Goal: Information Seeking & Learning: Find specific page/section

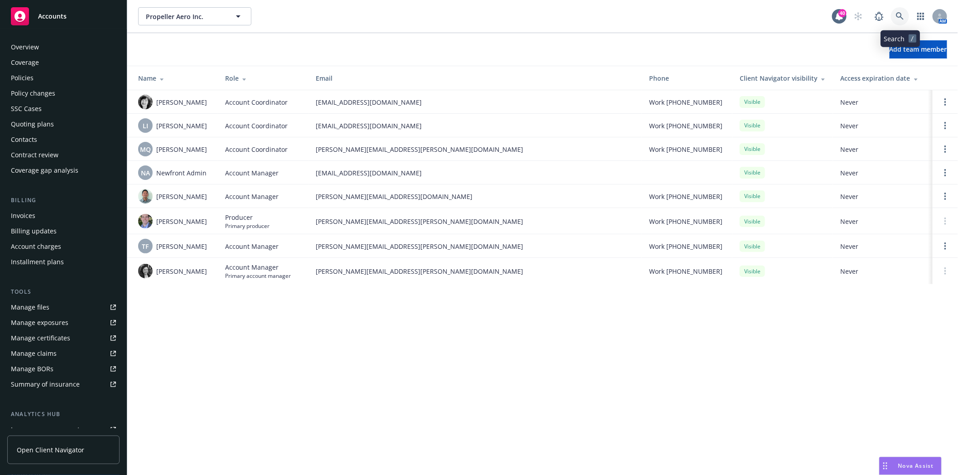
click at [898, 12] on icon at bounding box center [900, 16] width 8 height 8
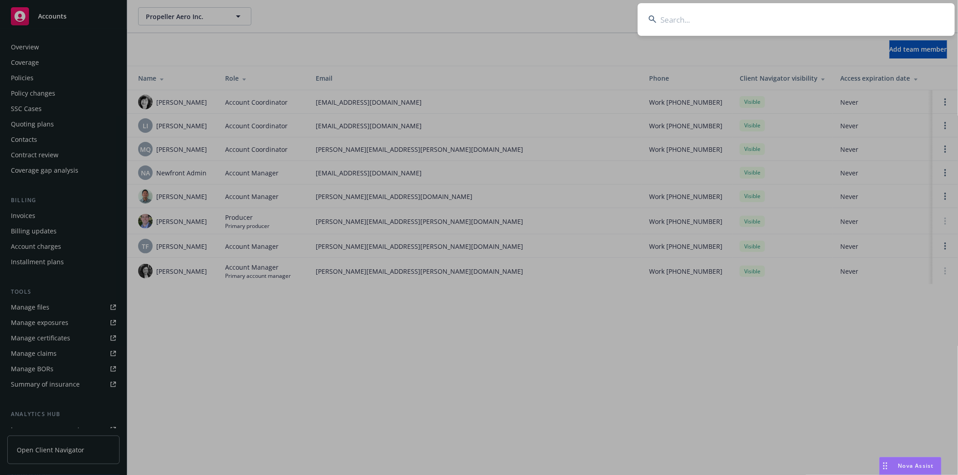
click at [716, 24] on input at bounding box center [796, 19] width 317 height 33
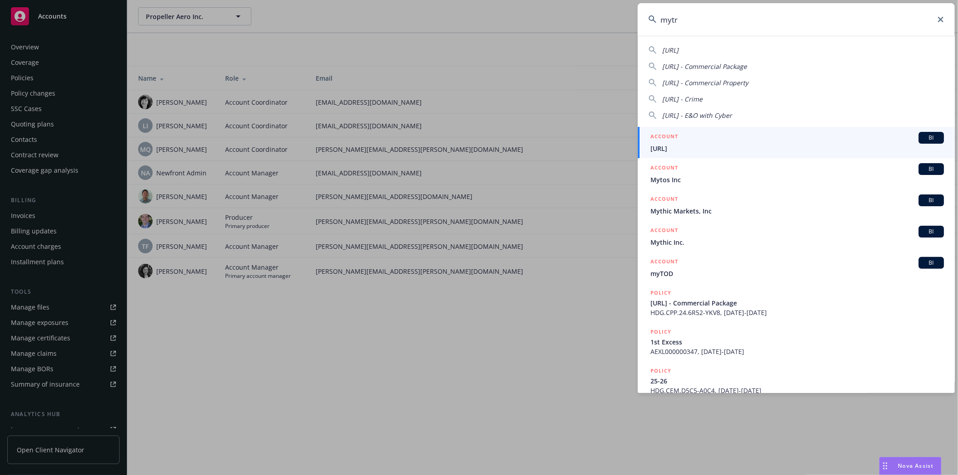
type input "mytr"
click at [660, 142] on h5 "ACCOUNT" at bounding box center [664, 137] width 28 height 11
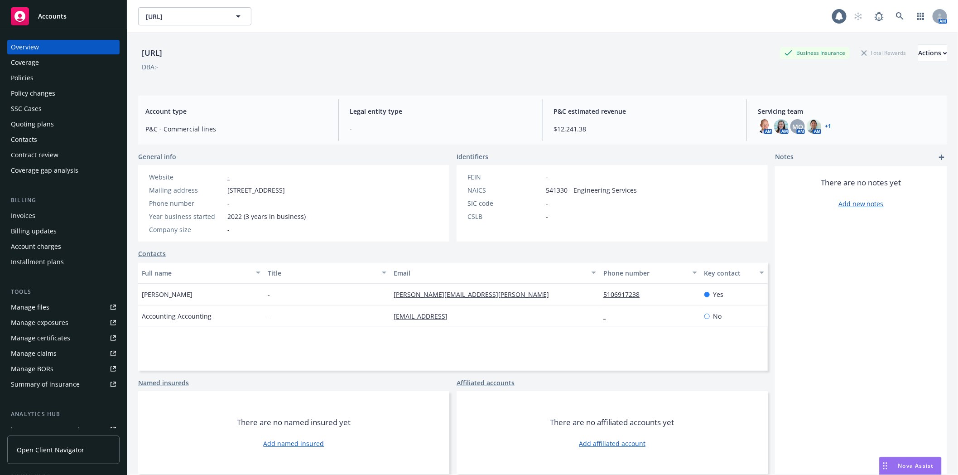
click at [24, 74] on div "Policies" at bounding box center [22, 78] width 23 height 14
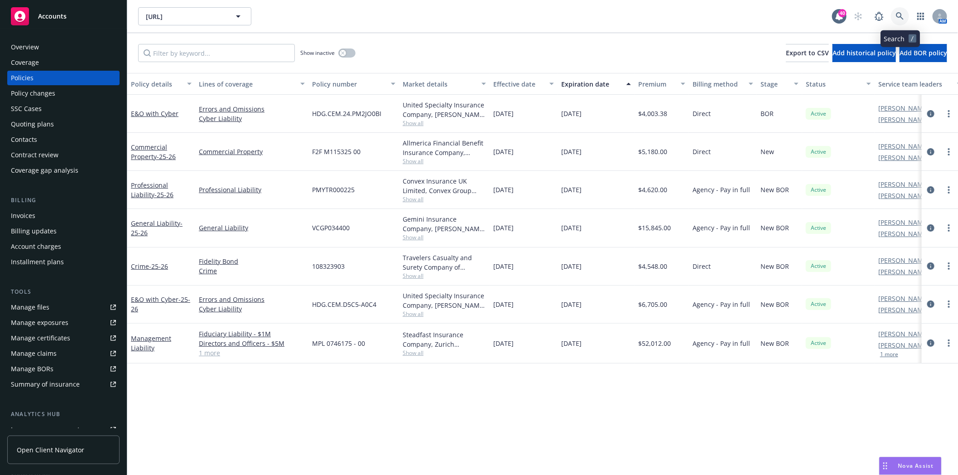
click at [903, 17] on icon at bounding box center [900, 16] width 8 height 8
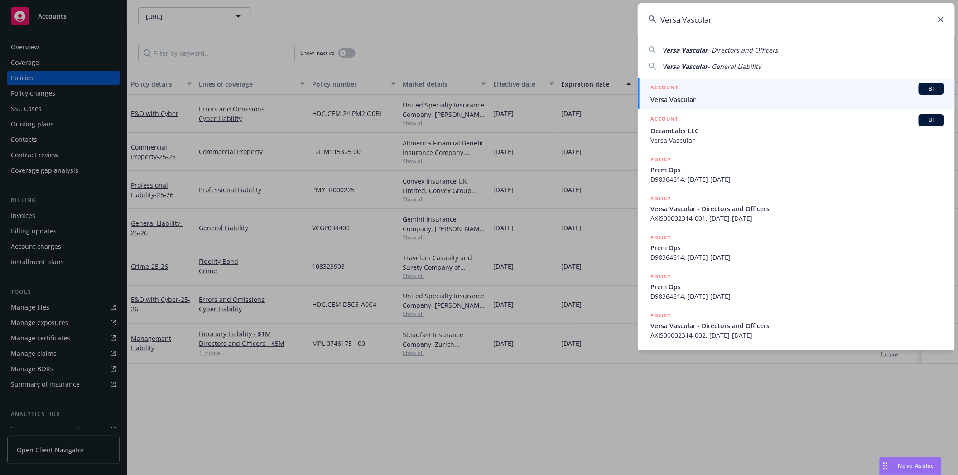
type input "Versa Vascular"
click at [677, 92] on h5 "ACCOUNT" at bounding box center [664, 88] width 28 height 11
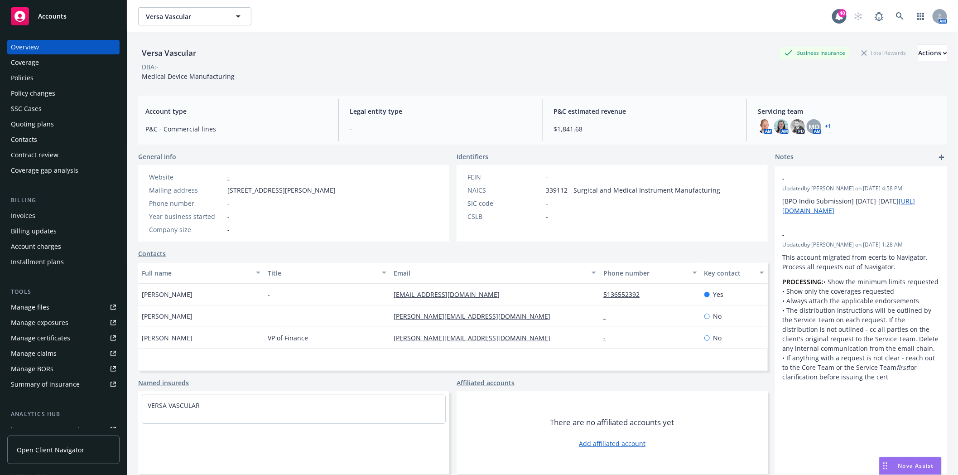
click at [30, 79] on div "Policies" at bounding box center [22, 78] width 23 height 14
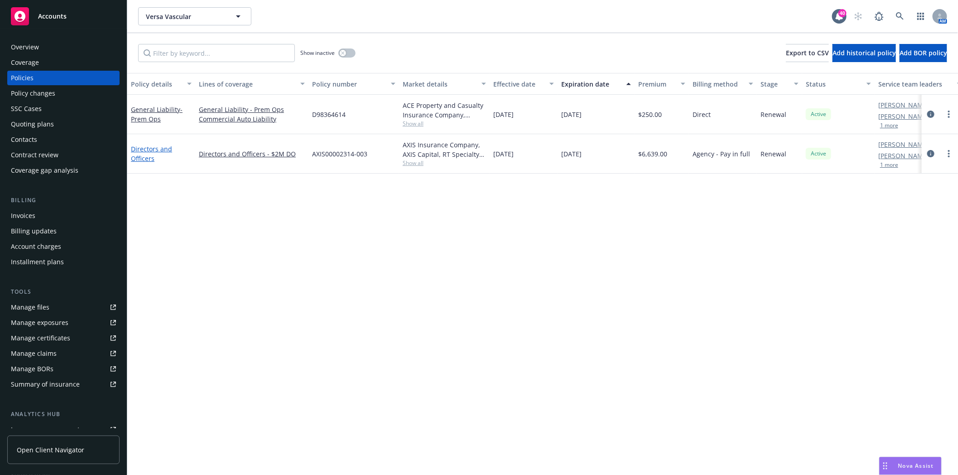
click at [160, 149] on link "Directors and Officers" at bounding box center [151, 153] width 41 height 18
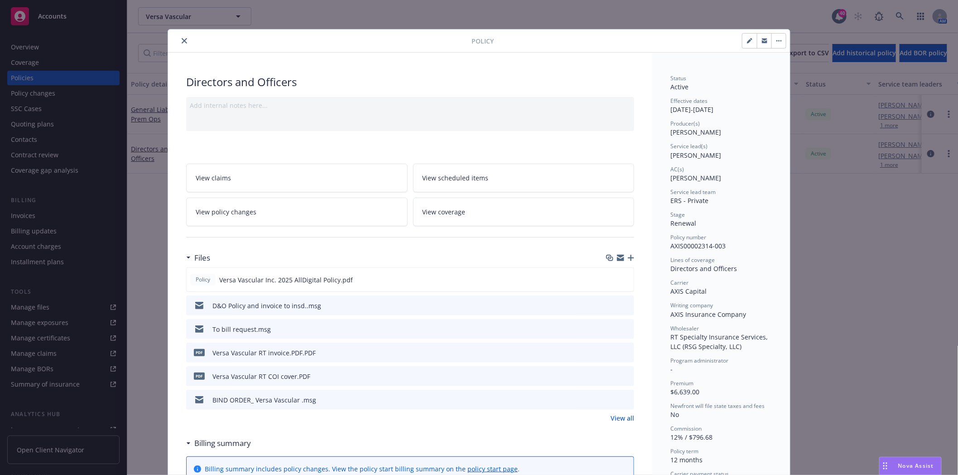
click at [622, 302] on icon "preview file" at bounding box center [625, 305] width 8 height 6
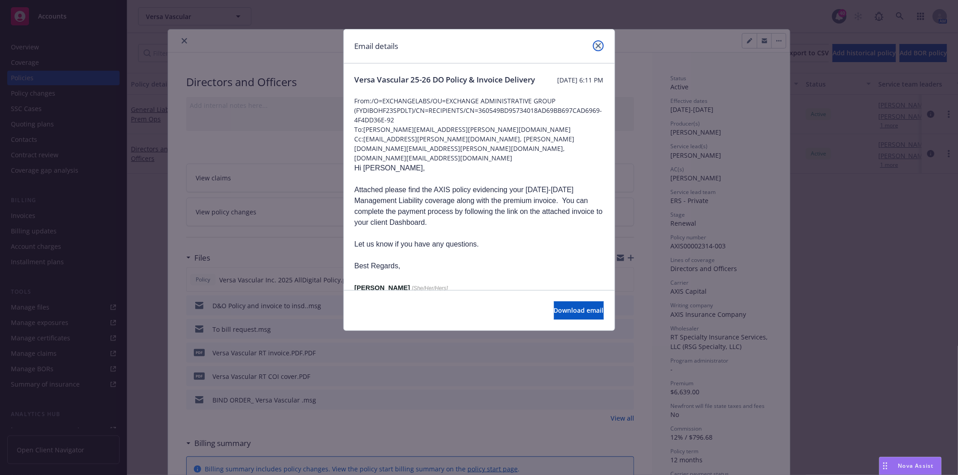
click at [599, 46] on icon "close" at bounding box center [598, 45] width 5 height 5
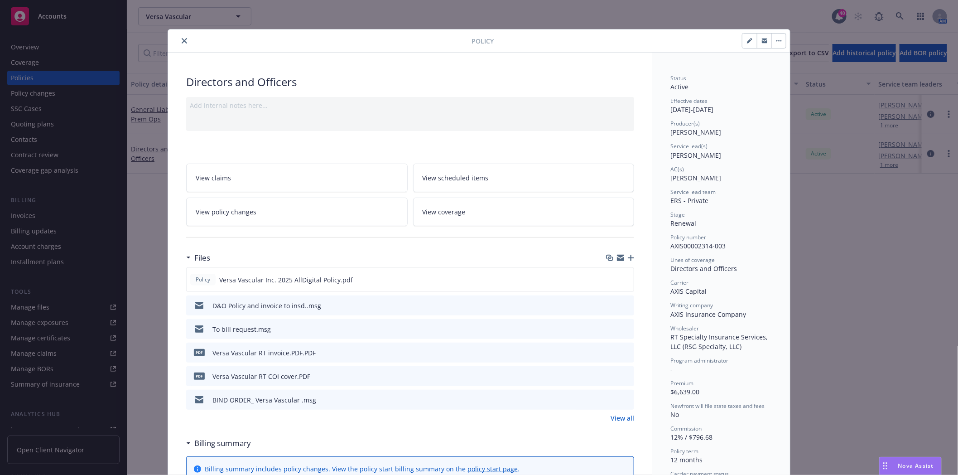
click at [622, 330] on icon "preview file" at bounding box center [625, 328] width 8 height 6
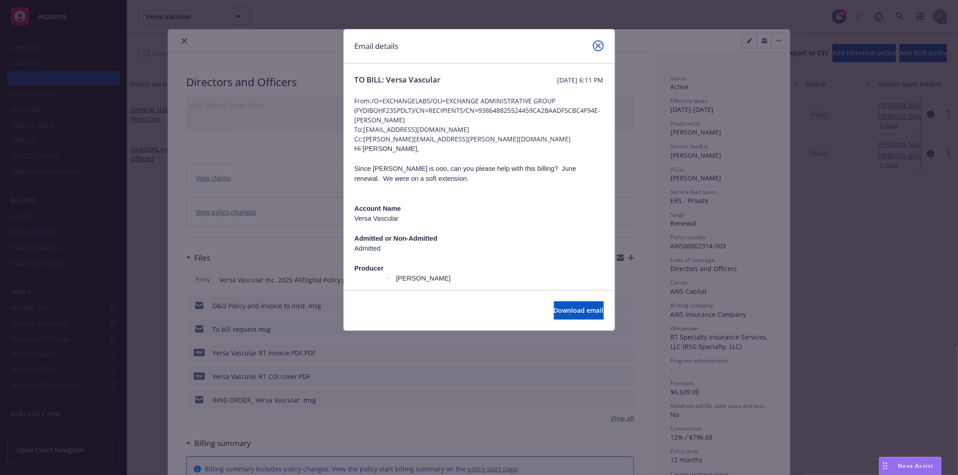
click at [595, 43] on link "close" at bounding box center [598, 45] width 11 height 11
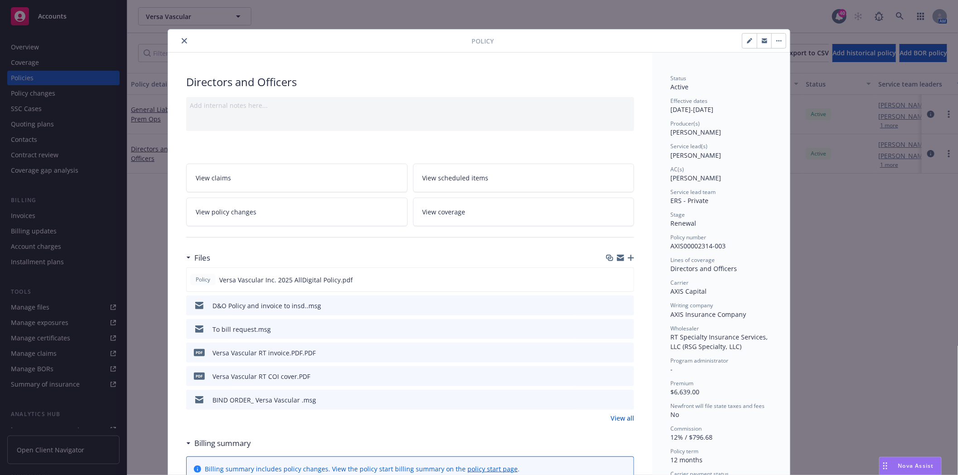
click at [179, 39] on button "close" at bounding box center [184, 40] width 11 height 11
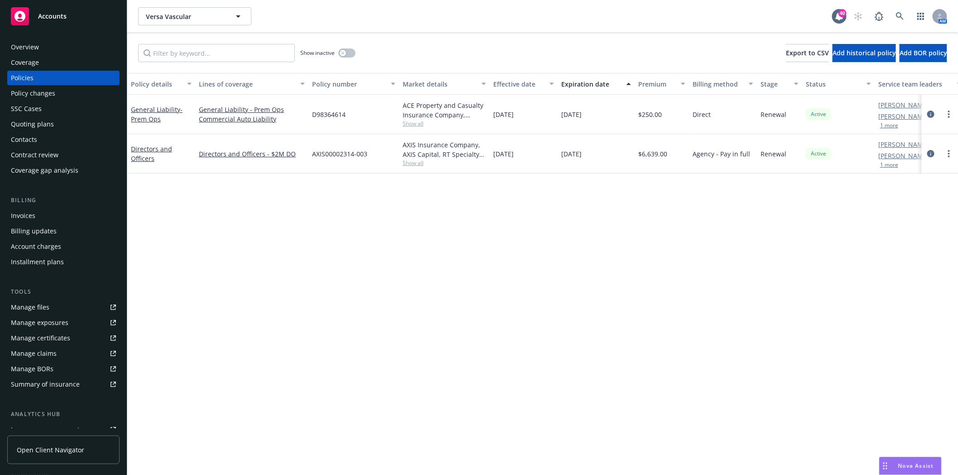
click at [24, 215] on div "Invoices" at bounding box center [23, 215] width 24 height 14
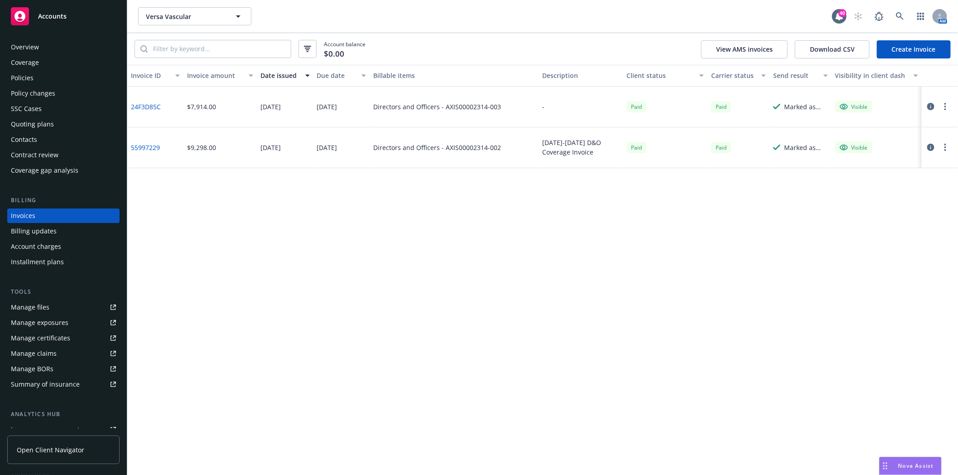
click at [24, 77] on div "Policies" at bounding box center [22, 78] width 23 height 14
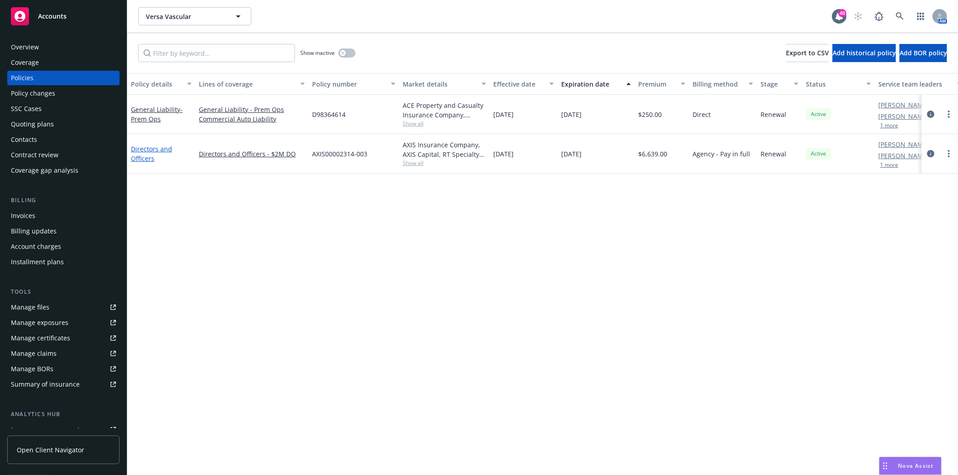
click at [163, 148] on link "Directors and Officers" at bounding box center [151, 153] width 41 height 18
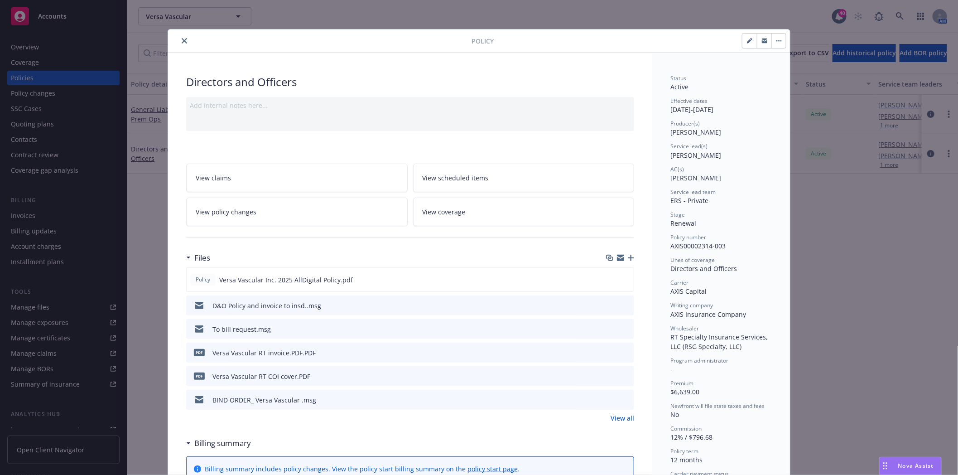
scroll to position [27, 0]
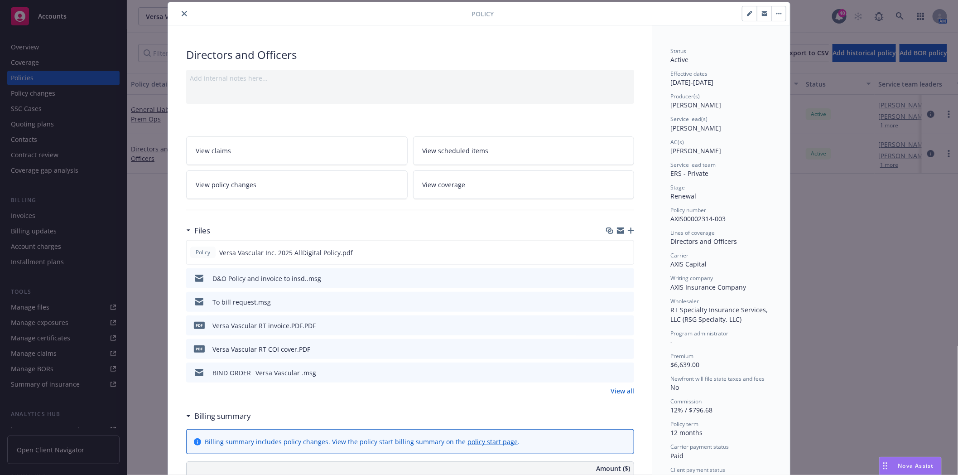
click at [623, 276] on icon "preview file" at bounding box center [625, 277] width 8 height 6
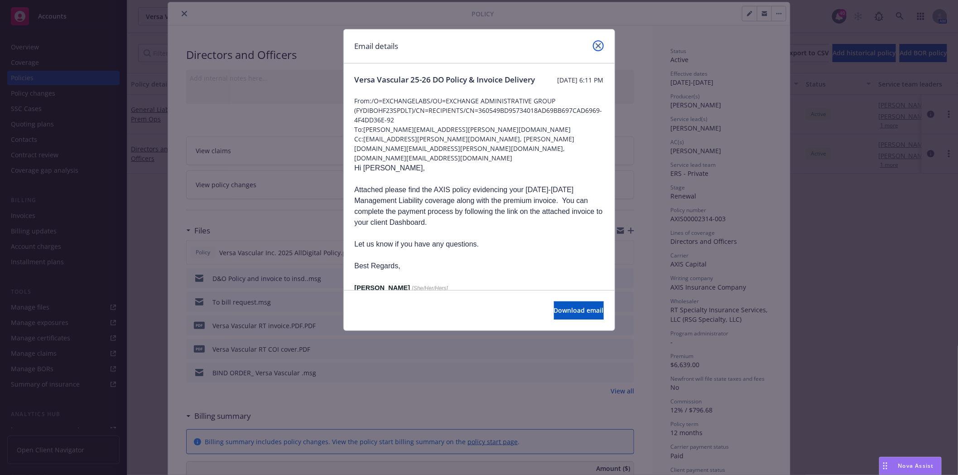
click at [595, 48] on link "close" at bounding box center [598, 45] width 11 height 11
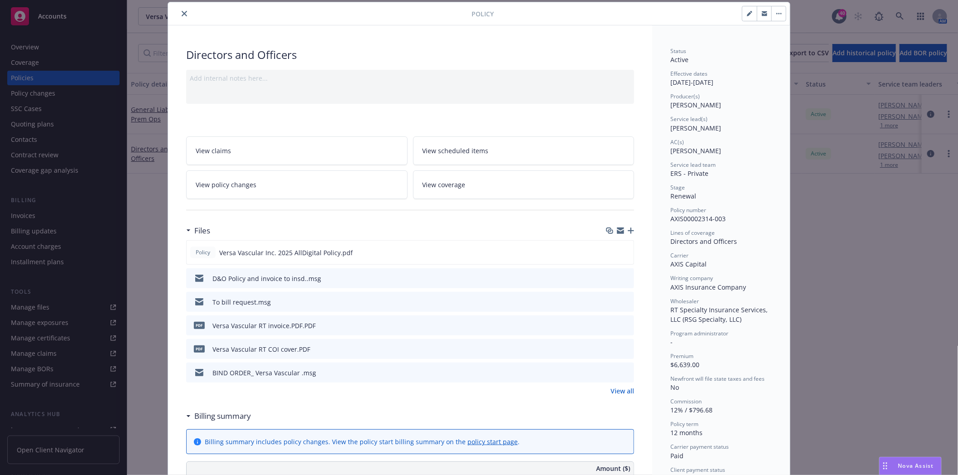
click at [182, 15] on icon "close" at bounding box center [184, 13] width 5 height 5
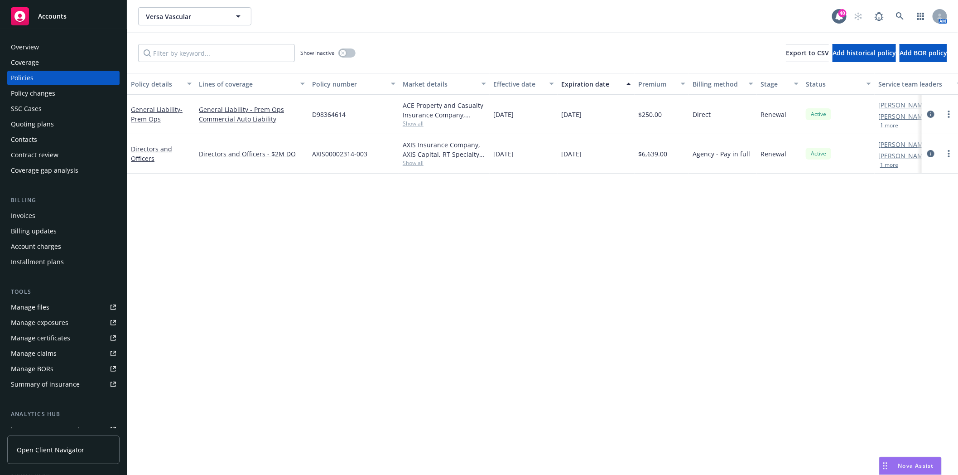
click at [38, 138] on div "Contacts" at bounding box center [63, 139] width 105 height 14
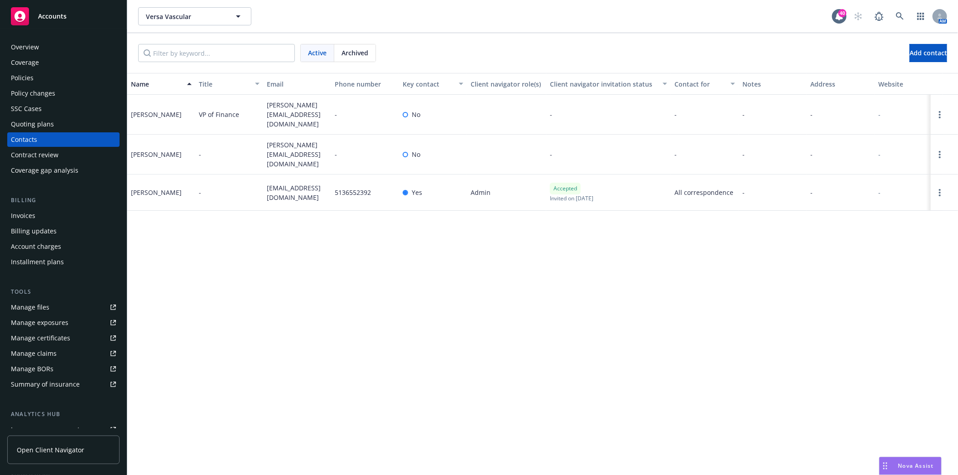
click at [31, 76] on div "Policies" at bounding box center [22, 78] width 23 height 14
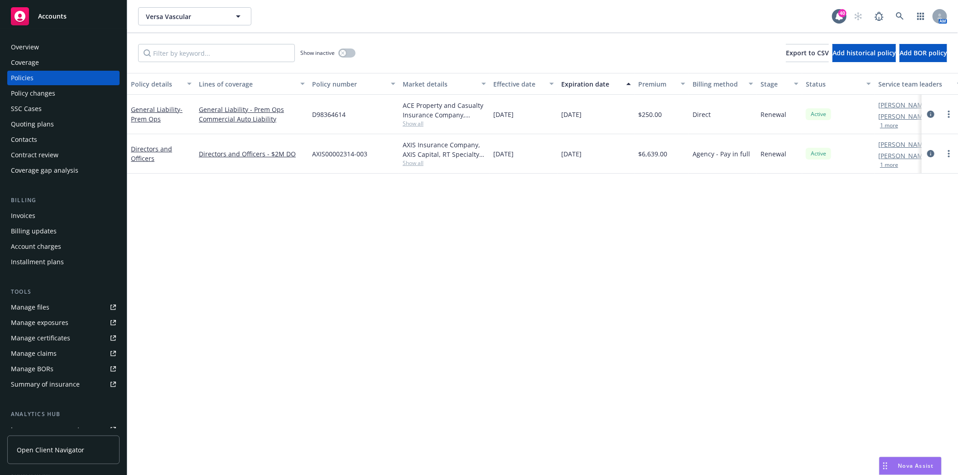
click at [143, 143] on div "Directors and Officers" at bounding box center [161, 153] width 68 height 39
click at [46, 221] on div "Invoices" at bounding box center [63, 215] width 105 height 14
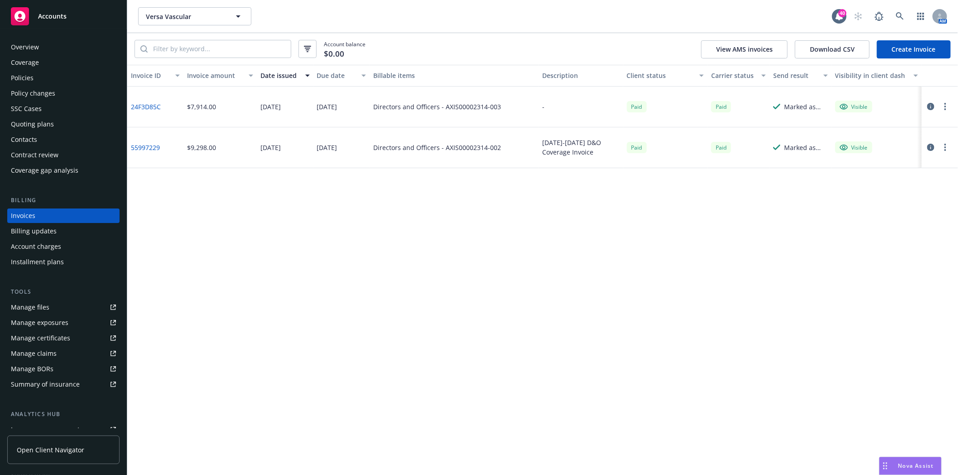
click at [28, 79] on div "Policies" at bounding box center [22, 78] width 23 height 14
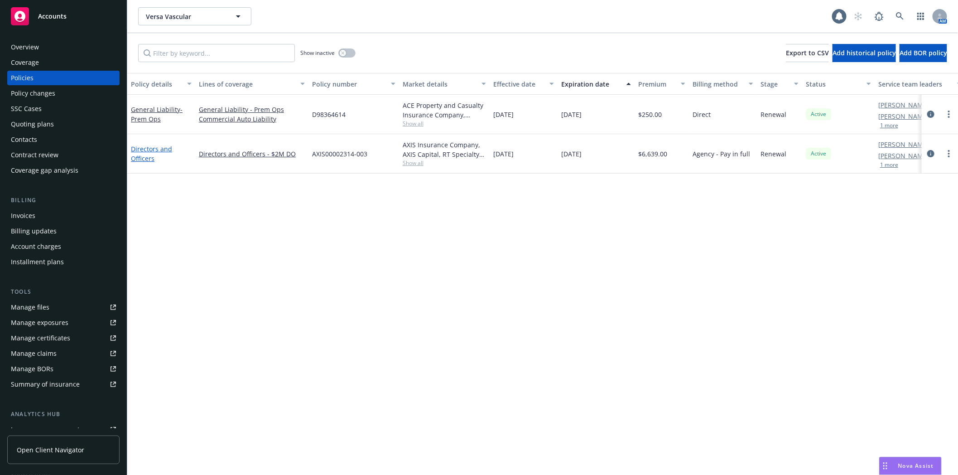
click at [149, 148] on link "Directors and Officers" at bounding box center [151, 153] width 41 height 18
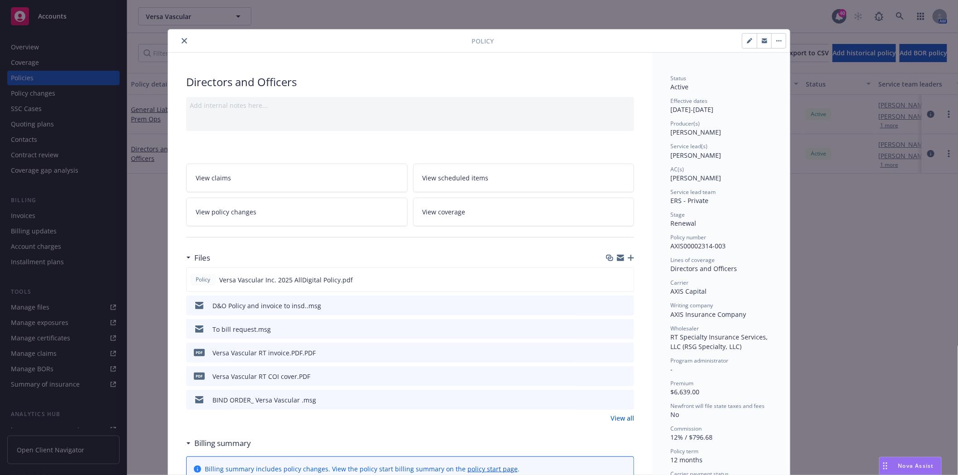
scroll to position [27, 0]
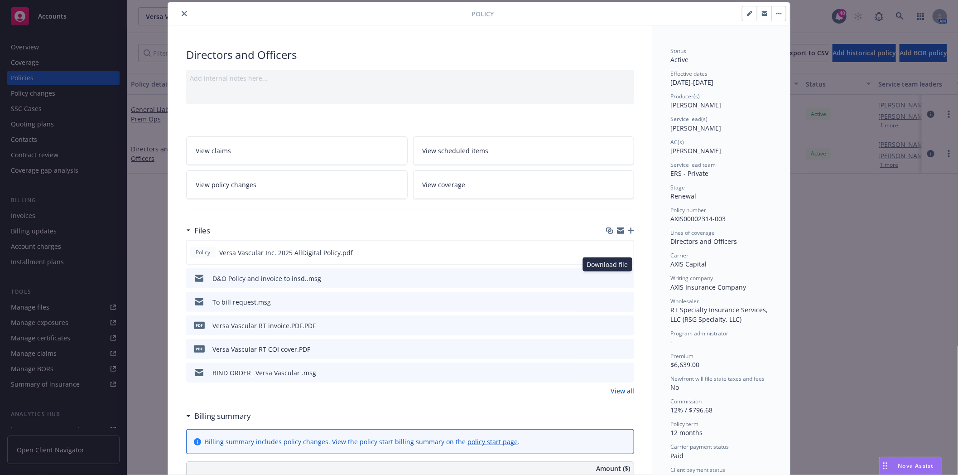
click at [607, 278] on icon "download file" at bounding box center [610, 277] width 7 height 7
click at [182, 13] on icon "close" at bounding box center [184, 13] width 5 height 5
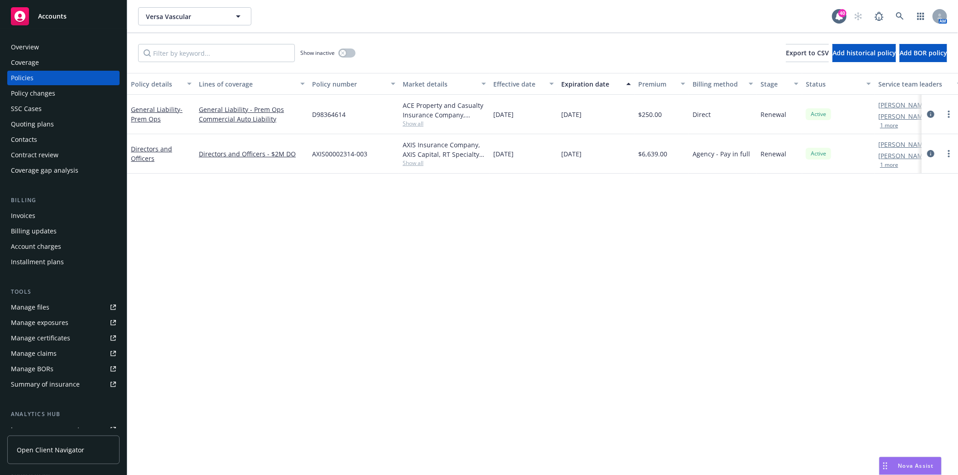
click at [28, 136] on div "Contacts" at bounding box center [24, 139] width 26 height 14
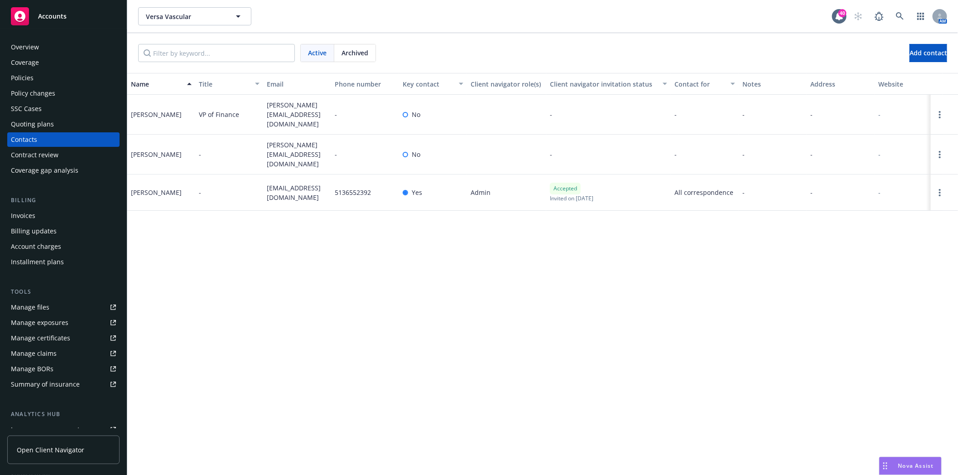
click at [34, 79] on div "Policies" at bounding box center [63, 78] width 105 height 14
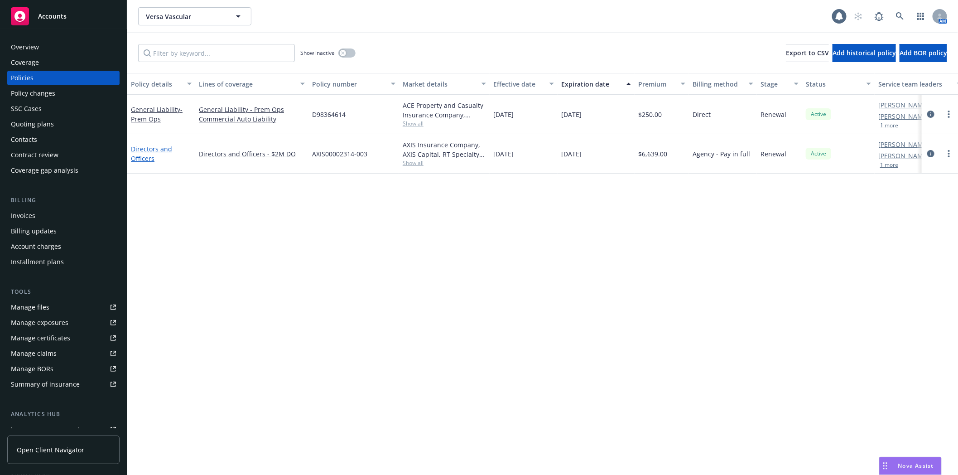
click at [149, 148] on link "Directors and Officers" at bounding box center [151, 153] width 41 height 18
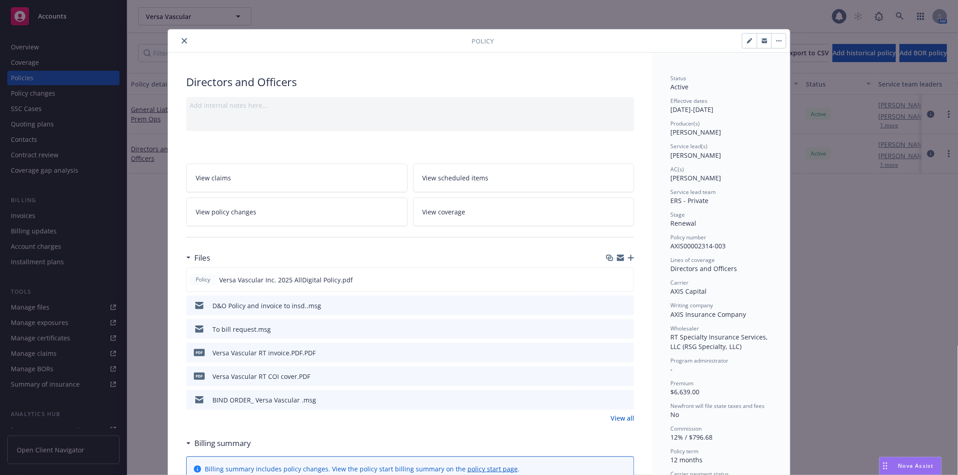
scroll to position [27, 0]
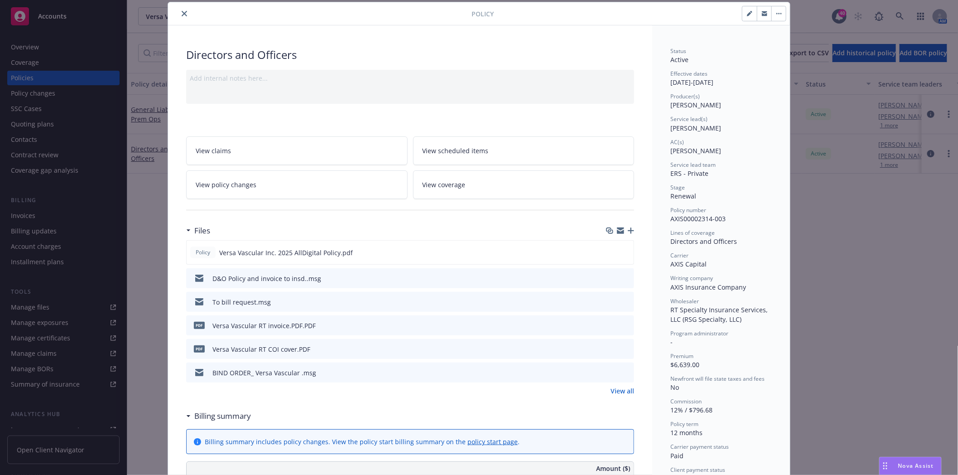
click at [624, 300] on icon "preview file" at bounding box center [625, 301] width 8 height 6
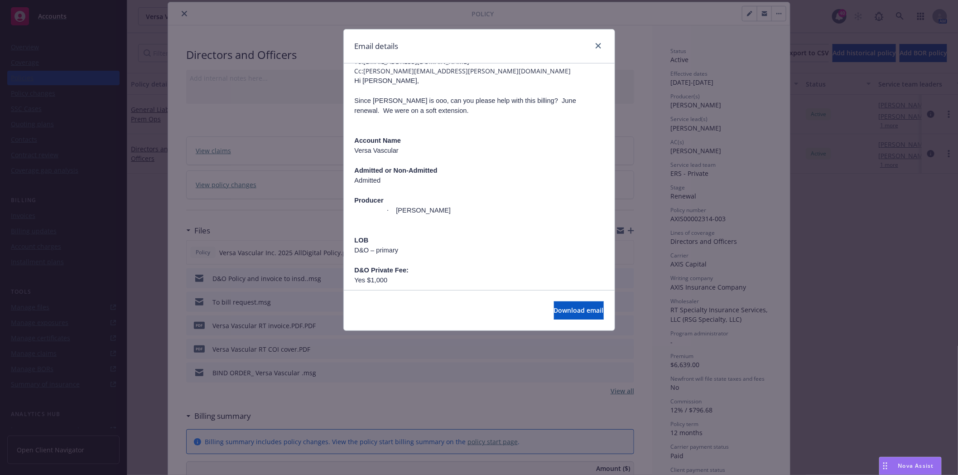
scroll to position [101, 0]
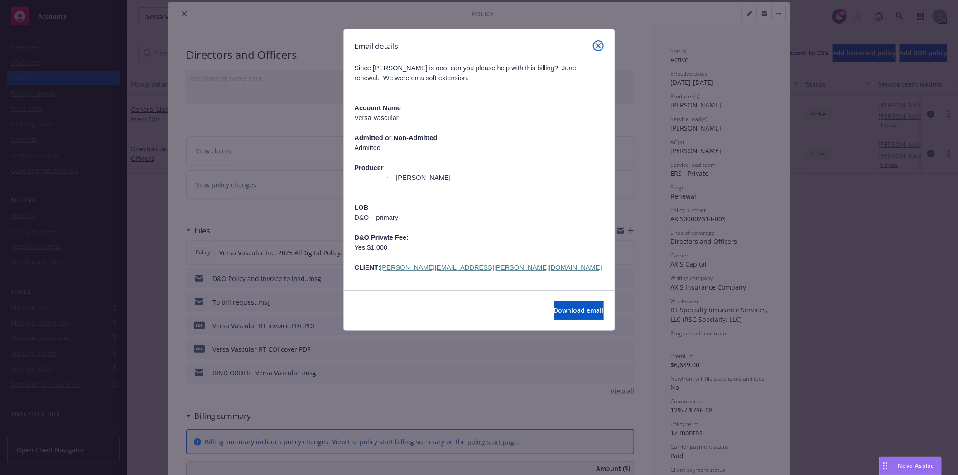
click at [597, 43] on icon "close" at bounding box center [598, 45] width 5 height 5
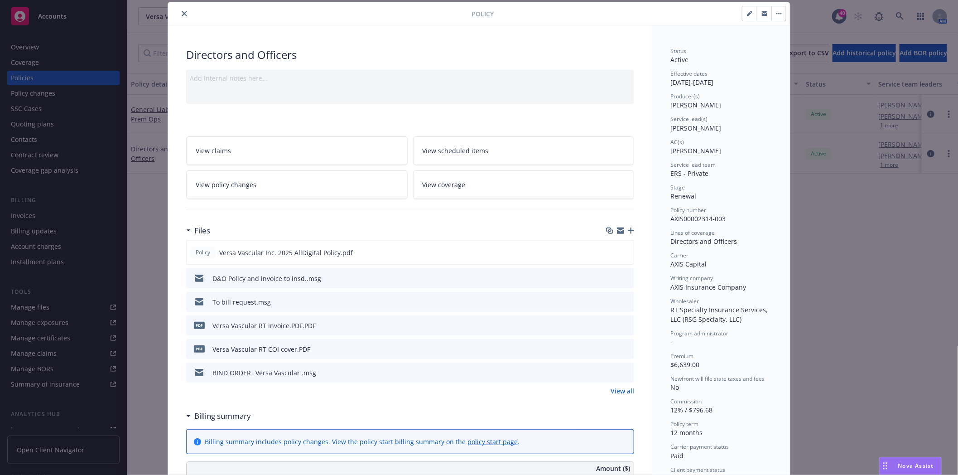
click at [183, 12] on button "close" at bounding box center [184, 13] width 11 height 11
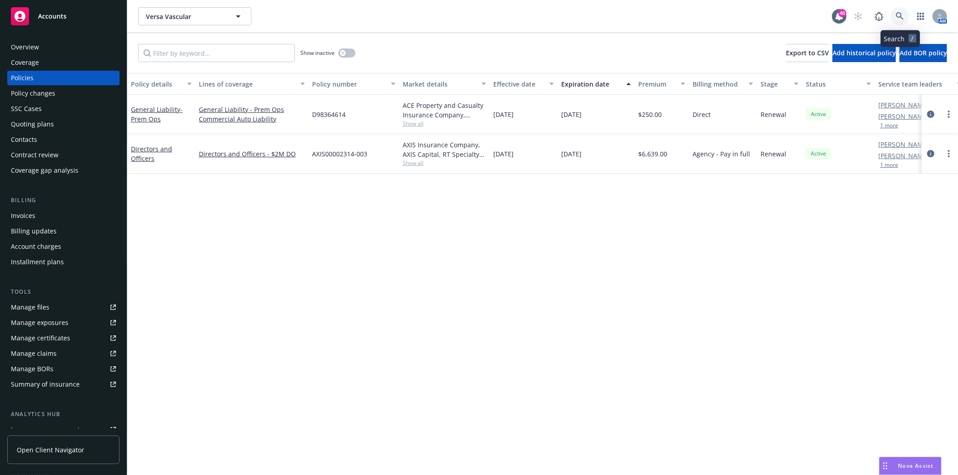
click at [902, 13] on icon at bounding box center [900, 16] width 8 height 8
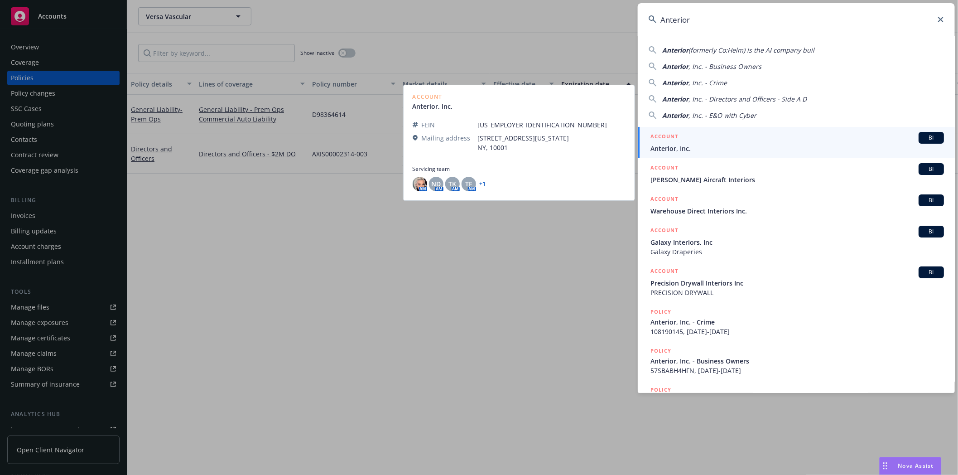
type input "Anterior"
click at [688, 147] on span "Anterior, Inc." at bounding box center [797, 149] width 294 height 10
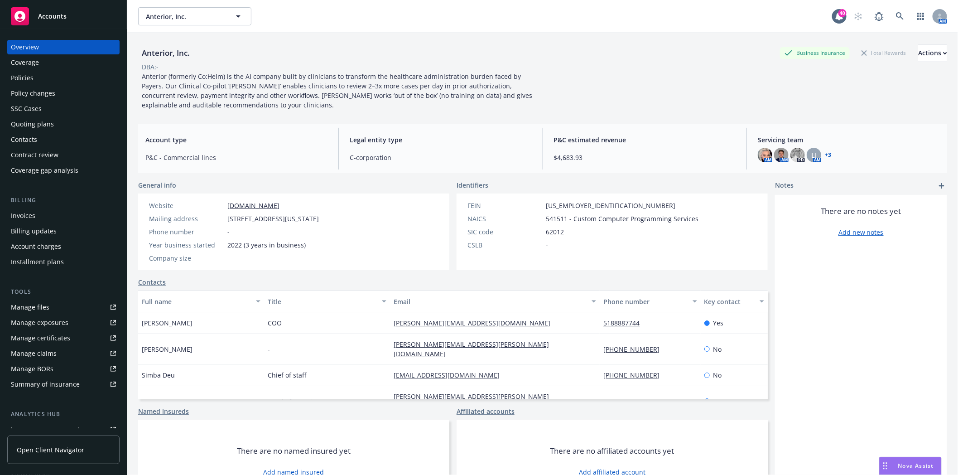
click at [25, 77] on div "Policies" at bounding box center [22, 78] width 23 height 14
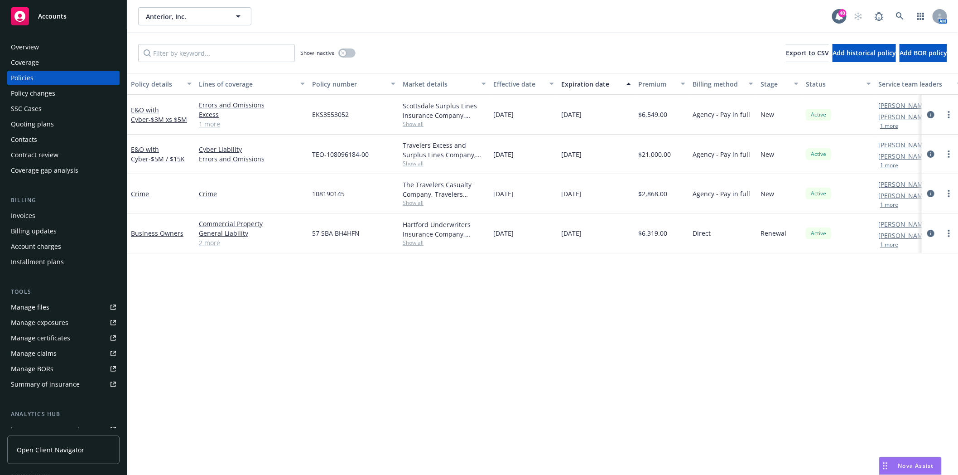
click at [23, 126] on div "Quoting plans" at bounding box center [32, 124] width 43 height 14
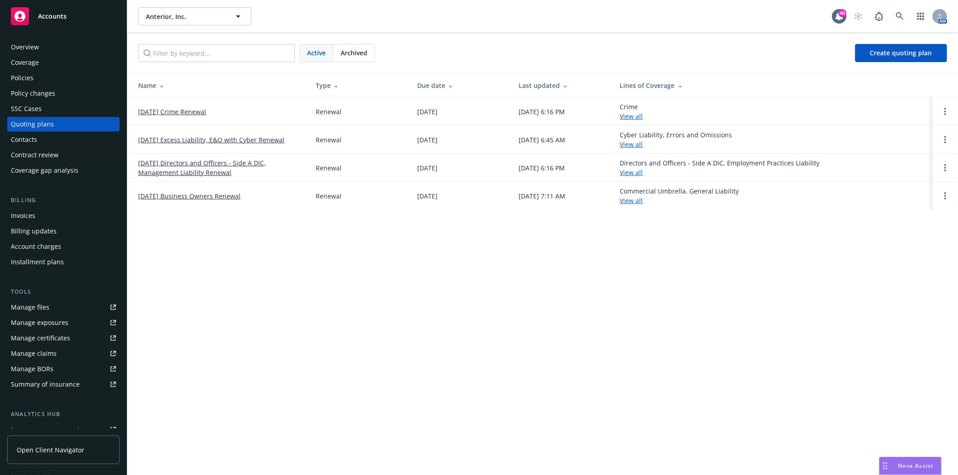
click at [183, 161] on link "[DATE] Directors and Officers - Side A DIC, Management Liability Renewal" at bounding box center [219, 167] width 163 height 19
